Goal: Task Accomplishment & Management: Manage account settings

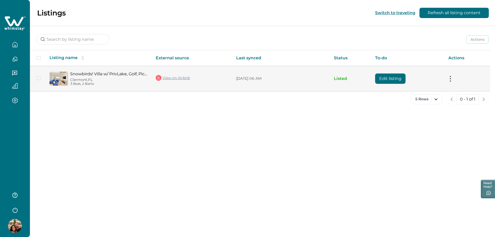
click at [385, 79] on button "Edit listing" at bounding box center [390, 79] width 30 height 10
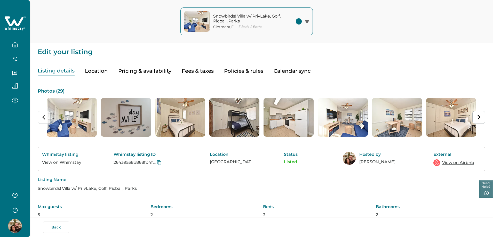
click at [148, 71] on button "Pricing & availability" at bounding box center [144, 71] width 53 height 11
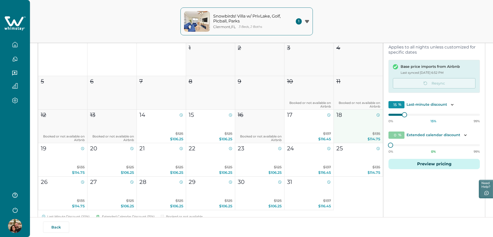
click at [353, 123] on button "18 $135 $114.75" at bounding box center [357, 127] width 49 height 34
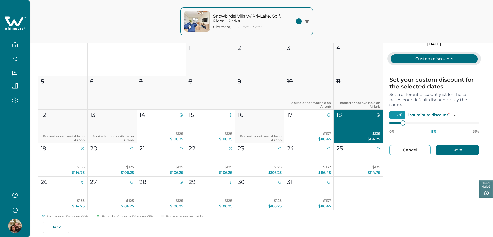
click at [406, 147] on button "Cancel" at bounding box center [409, 150] width 41 height 10
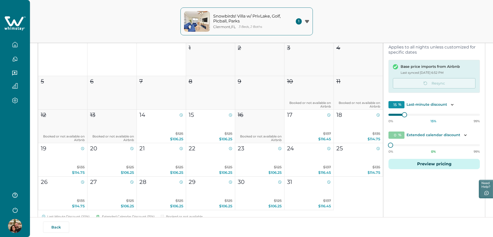
click at [429, 164] on button "Preview pricing" at bounding box center [433, 164] width 91 height 10
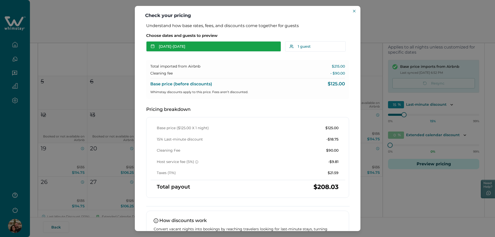
click at [198, 47] on button "[DATE] - [DATE]" at bounding box center [213, 46] width 135 height 10
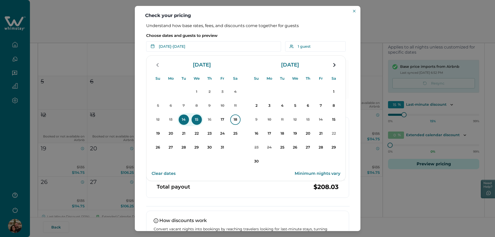
click at [238, 119] on p "18" at bounding box center [235, 120] width 10 height 10
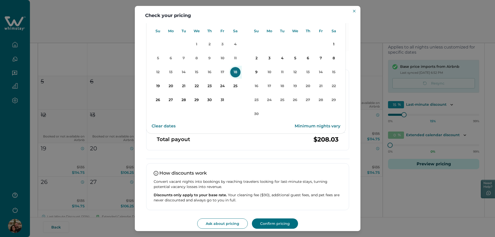
scroll to position [51, 0]
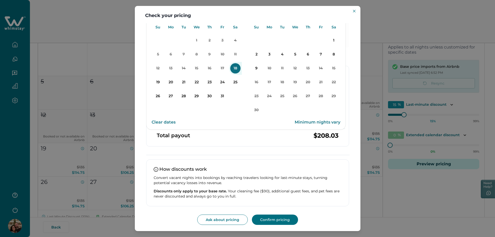
click at [272, 221] on button "Confirm pricing" at bounding box center [275, 220] width 46 height 10
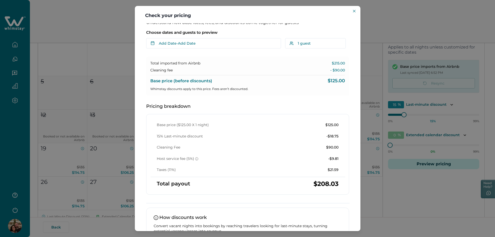
scroll to position [0, 0]
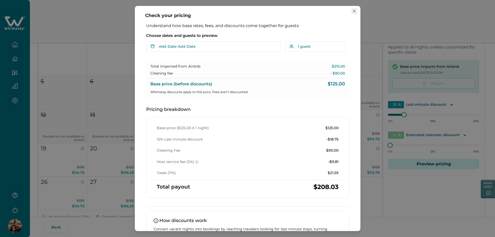
click at [354, 10] on icon "Close" at bounding box center [354, 11] width 3 height 3
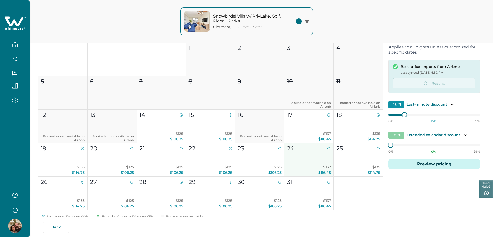
click at [303, 156] on button "24 $137 $116.45" at bounding box center [308, 160] width 49 height 34
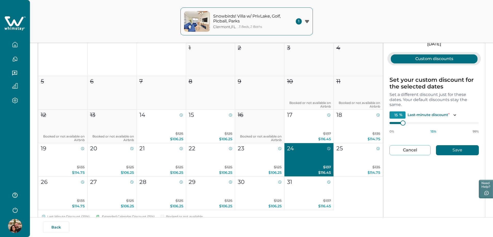
click at [409, 150] on button "Cancel" at bounding box center [409, 150] width 41 height 10
type input "0"
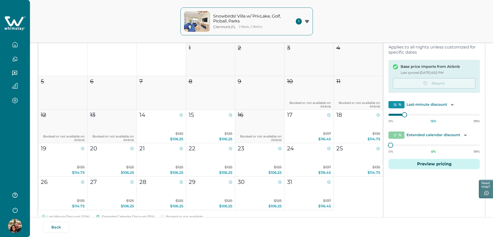
click at [433, 164] on button "Preview pricing" at bounding box center [433, 164] width 91 height 10
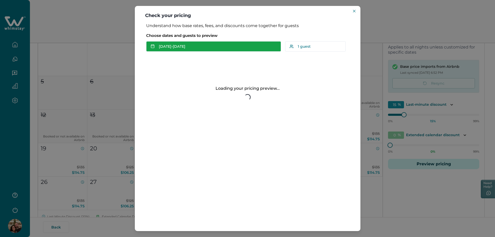
click at [212, 46] on button "[DATE] - [DATE]" at bounding box center [213, 46] width 135 height 10
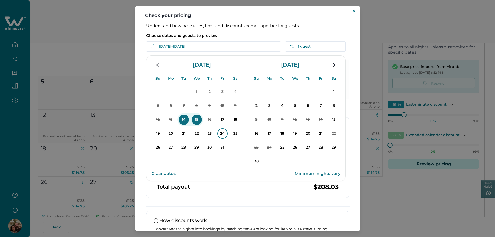
click at [224, 134] on p "24" at bounding box center [222, 133] width 10 height 10
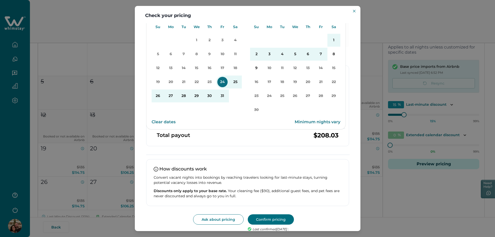
scroll to position [63, 0]
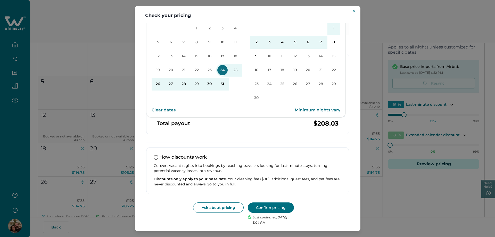
click at [274, 208] on button "Confirm pricing" at bounding box center [271, 207] width 46 height 10
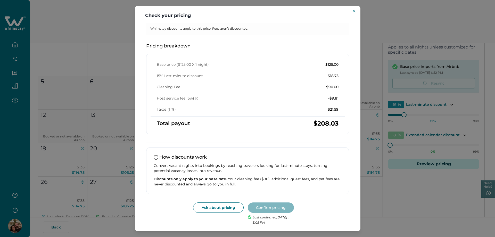
click at [324, 210] on div "Ask about pricing Confirm pricing Last confirmed [DATE] : 3:05 PM" at bounding box center [247, 213] width 203 height 22
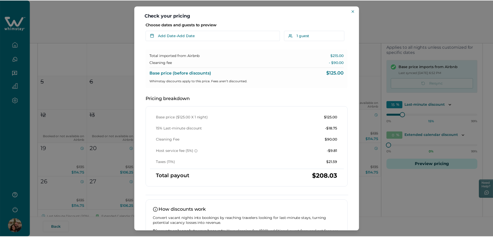
scroll to position [0, 0]
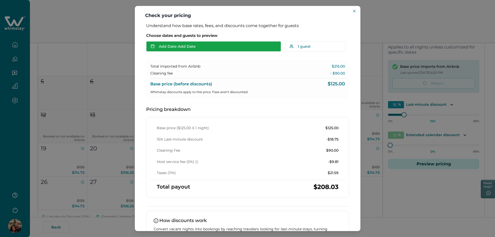
click at [185, 47] on button "Add Date - Add Date" at bounding box center [213, 46] width 135 height 10
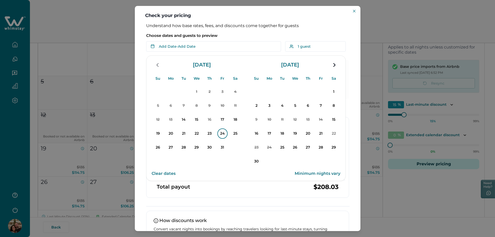
click at [223, 134] on p "24" at bounding box center [222, 133] width 10 height 10
click at [233, 134] on p "25" at bounding box center [235, 133] width 10 height 10
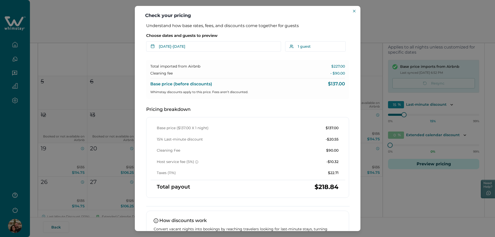
click at [390, 23] on div "Check your pricing Understand how base rates, fees, and discounts come together…" at bounding box center [247, 118] width 495 height 237
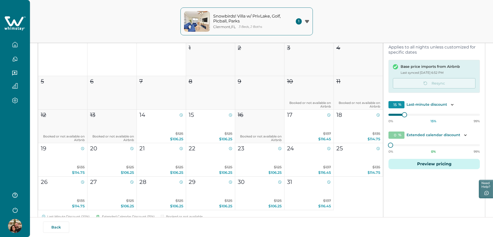
click at [406, 160] on button "Preview pricing" at bounding box center [433, 164] width 91 height 10
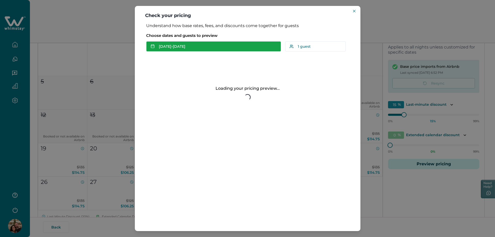
click at [176, 47] on button "[DATE] - [DATE]" at bounding box center [213, 46] width 135 height 10
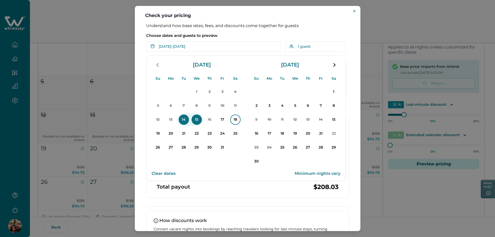
click at [236, 118] on p "18" at bounding box center [235, 120] width 10 height 10
click at [159, 133] on p "19" at bounding box center [158, 133] width 10 height 10
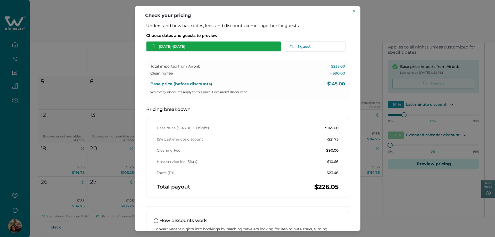
click at [184, 46] on button "[DATE] - [DATE]" at bounding box center [213, 46] width 135 height 10
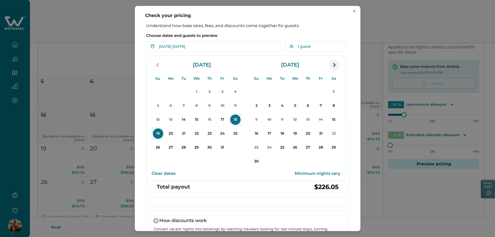
click at [336, 67] on icon "navigation button" at bounding box center [334, 64] width 8 height 9
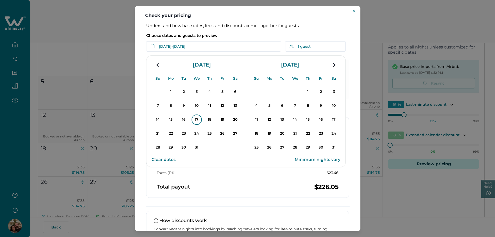
click at [197, 119] on p "17" at bounding box center [197, 120] width 10 height 10
click at [233, 120] on p "20" at bounding box center [235, 120] width 10 height 10
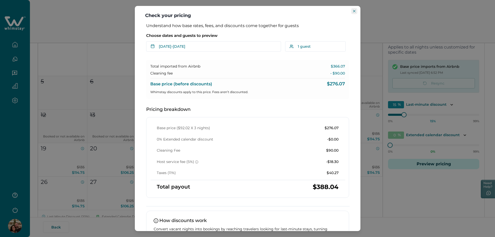
click at [354, 11] on icon "Close" at bounding box center [354, 11] width 3 height 3
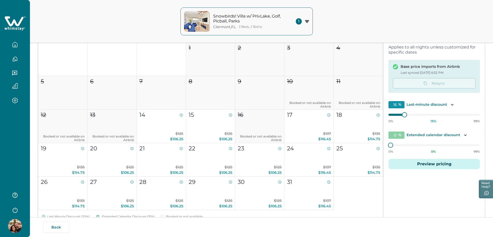
click at [361, 26] on div "Snowbirds! Villa w/ PrivLake, Golf, Picball, Parks [GEOGRAPHIC_DATA] , [GEOGRAP…" at bounding box center [246, 21] width 493 height 43
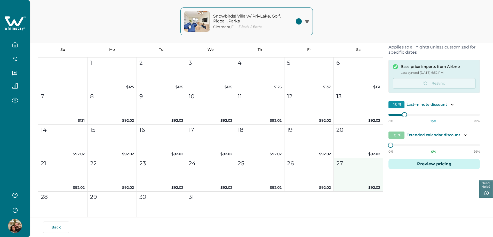
scroll to position [413, 0]
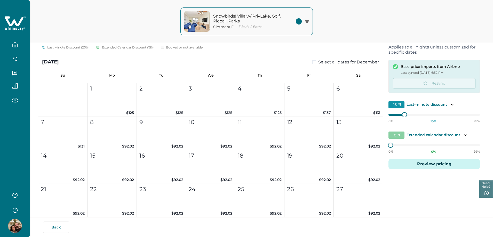
click at [433, 163] on button "Preview pricing" at bounding box center [433, 164] width 91 height 10
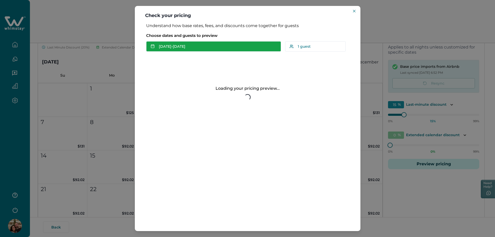
click at [204, 44] on button "[DATE] - [DATE]" at bounding box center [213, 46] width 135 height 10
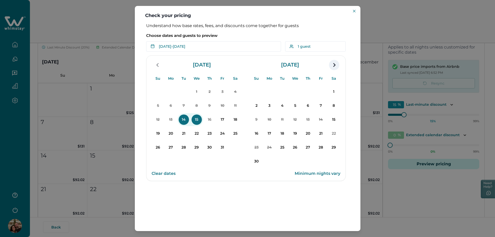
click at [332, 62] on icon "navigation button" at bounding box center [334, 64] width 8 height 9
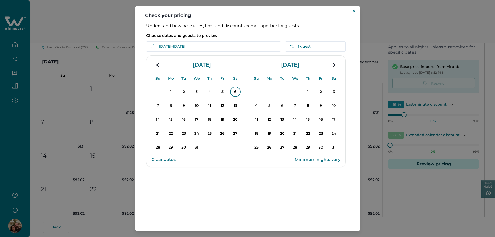
click at [233, 91] on p "6" at bounding box center [235, 92] width 10 height 10
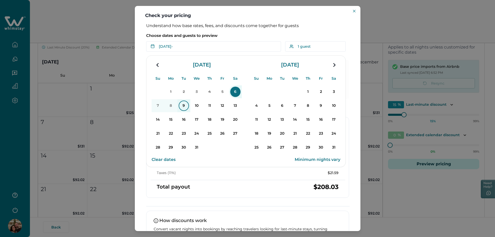
click at [184, 106] on p "9" at bounding box center [184, 106] width 10 height 10
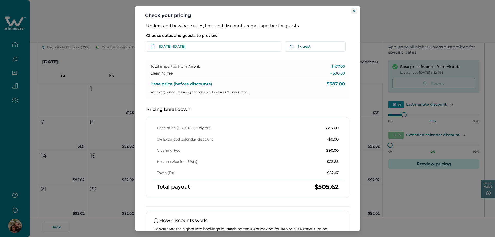
click at [354, 10] on icon "Close" at bounding box center [354, 11] width 3 height 3
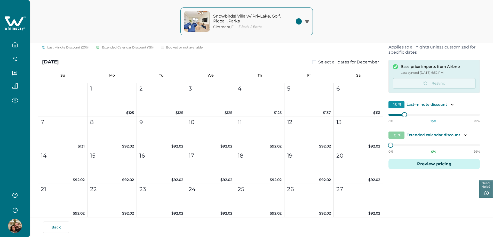
click at [424, 166] on button "Preview pricing" at bounding box center [433, 164] width 91 height 10
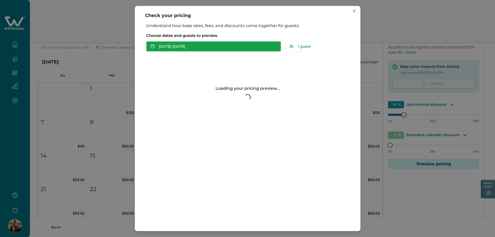
click at [193, 47] on button "[DATE] - [DATE]" at bounding box center [213, 46] width 135 height 10
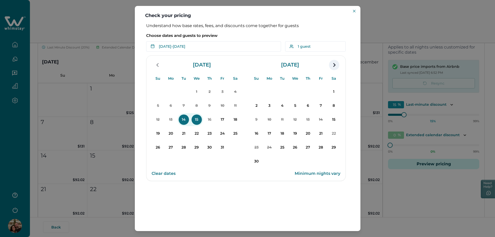
click at [335, 64] on icon "navigation button" at bounding box center [334, 64] width 8 height 9
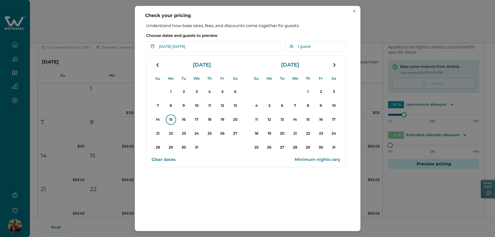
click at [173, 122] on p "15" at bounding box center [171, 120] width 10 height 10
click at [209, 120] on p "18" at bounding box center [210, 120] width 10 height 10
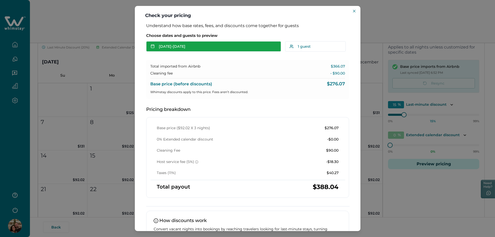
click at [213, 47] on button "[DATE] - [DATE]" at bounding box center [213, 46] width 135 height 10
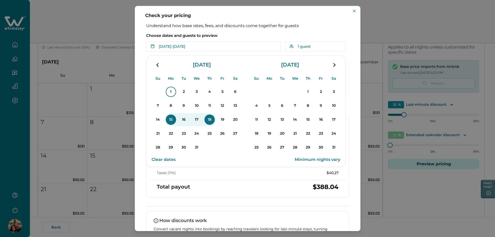
click at [169, 93] on p "1" at bounding box center [171, 92] width 10 height 10
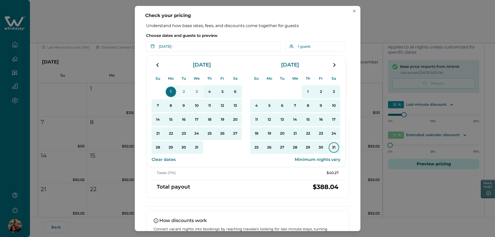
click at [336, 146] on p "31" at bounding box center [334, 147] width 10 height 10
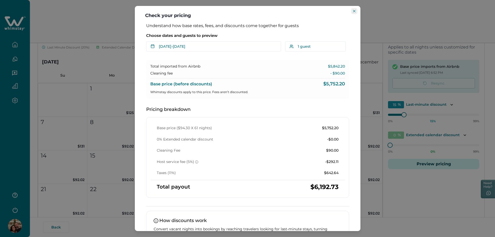
click at [354, 11] on icon "Close" at bounding box center [354, 11] width 3 height 3
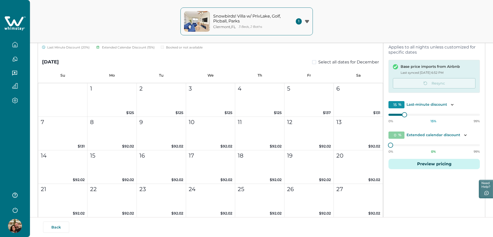
click at [372, 29] on div "Snowbirds! Villa w/ PrivLake, Golf, Picball, Parks [GEOGRAPHIC_DATA] , [GEOGRAP…" at bounding box center [246, 21] width 493 height 43
click at [354, 23] on div "Snowbirds! Villa w/ PrivLake, Golf, Picball, Parks [GEOGRAPHIC_DATA] , [GEOGRAP…" at bounding box center [246, 21] width 493 height 43
click at [397, 21] on div "Snowbirds! Villa w/ PrivLake, Golf, Picball, Parks [GEOGRAPHIC_DATA] , [GEOGRAP…" at bounding box center [246, 21] width 493 height 43
click at [210, 166] on button "17 $92.02" at bounding box center [210, 167] width 49 height 34
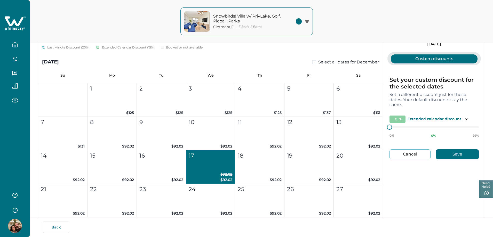
click at [357, 20] on div "Snowbirds! Villa w/ PrivLake, Golf, Picball, Parks [GEOGRAPHIC_DATA] , [GEOGRAP…" at bounding box center [246, 21] width 493 height 43
click at [381, 17] on div "Snowbirds! Villa w/ PrivLake, Golf, Picball, Parks [GEOGRAPHIC_DATA] , [GEOGRAP…" at bounding box center [246, 21] width 493 height 43
click at [491, 17] on div "Snowbirds! Villa w/ PrivLake, Golf, Picball, Parks [GEOGRAPHIC_DATA] , [GEOGRAP…" at bounding box center [246, 21] width 493 height 43
click at [414, 158] on button "Cancel" at bounding box center [409, 154] width 41 height 10
type input "15"
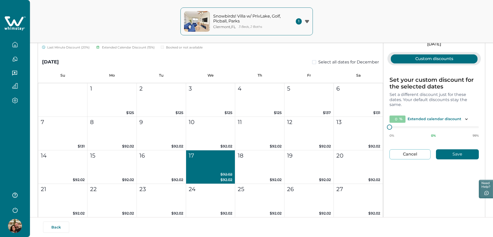
type input "0"
